Goal: Check status

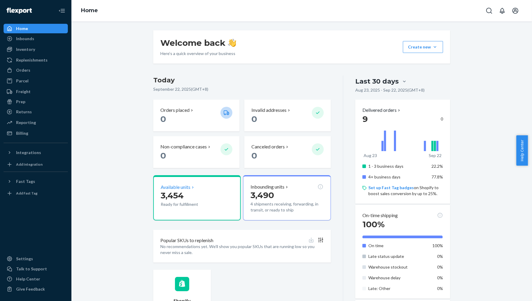
click at [184, 201] on div "3,454 Ready for fulfillment" at bounding box center [188, 199] width 55 height 18
